Goal: Information Seeking & Learning: Check status

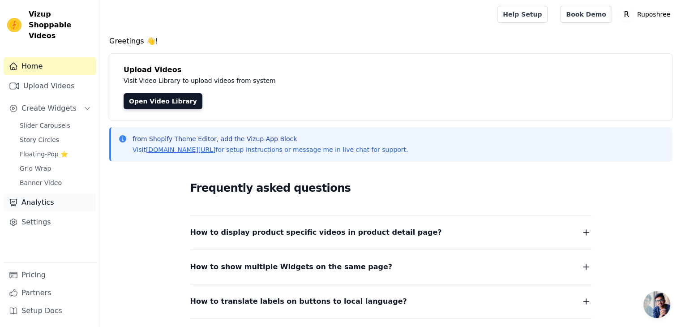
click at [42, 194] on link "Analytics" at bounding box center [50, 203] width 93 height 18
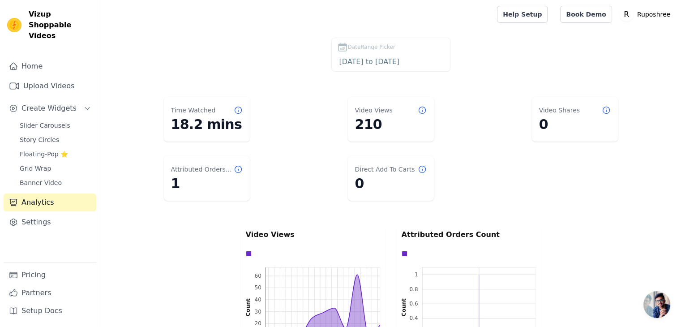
click at [237, 167] on icon at bounding box center [238, 169] width 9 height 9
click at [216, 172] on dt "Attributed Orders Count" at bounding box center [202, 169] width 63 height 9
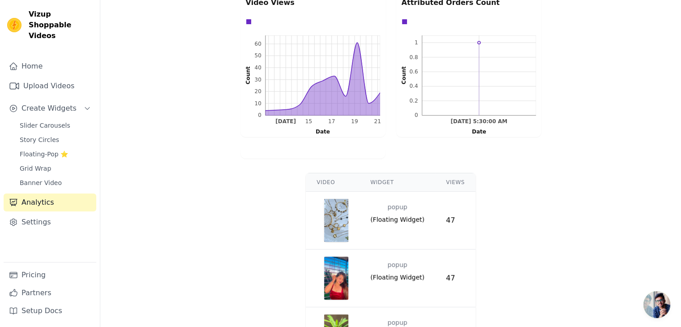
scroll to position [262, 0]
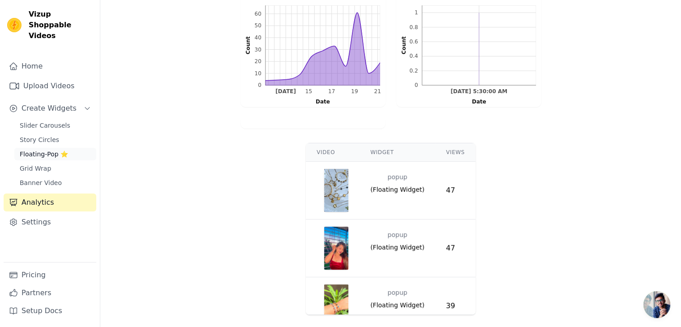
click at [45, 150] on span "Floating-Pop ⭐" at bounding box center [44, 154] width 48 height 9
